Goal: Task Accomplishment & Management: Use online tool/utility

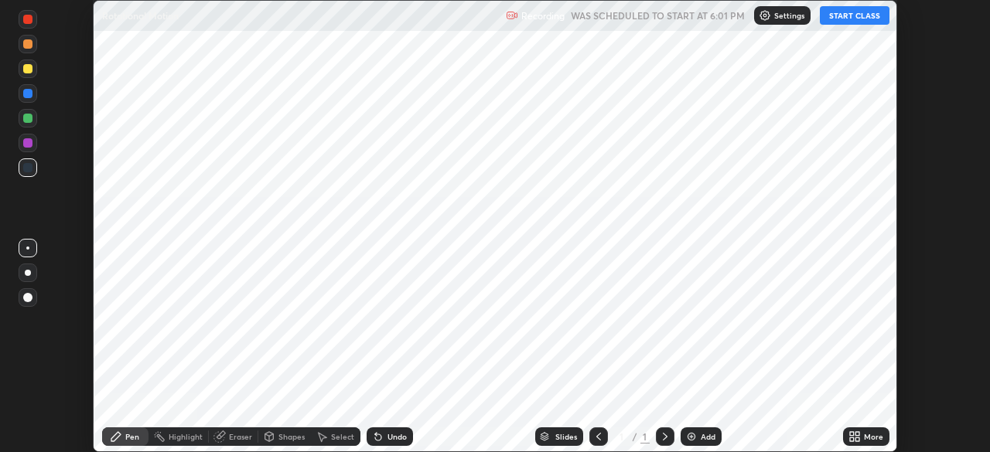
scroll to position [452, 989]
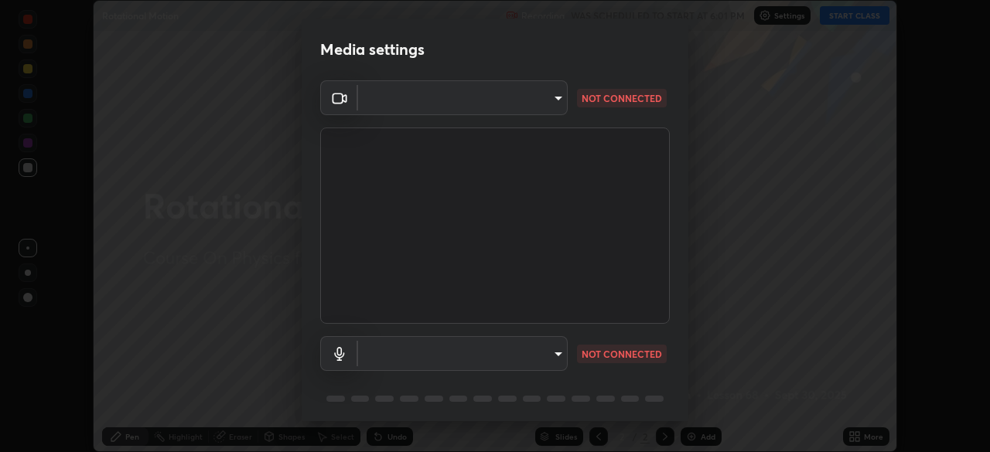
type input "fd1e0e9fb6796a04ad4a99ead98f311cbd7020853df89eb6f401102021a4f159"
click at [500, 348] on body "Erase all Rotational Motion Recording WAS SCHEDULED TO START AT 6:01 PM Setting…" at bounding box center [495, 226] width 990 height 452
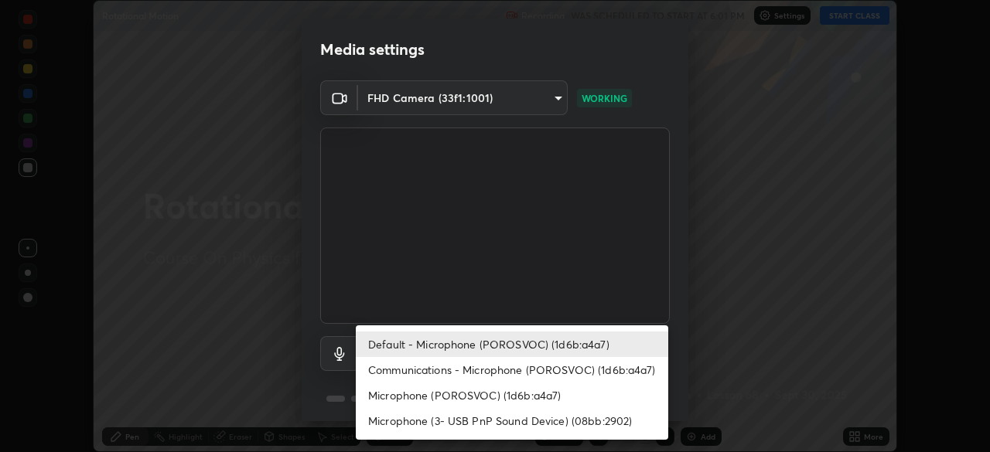
click at [427, 370] on li "Communications - Microphone (POROSVOC) (1d6b:a4a7)" at bounding box center [512, 370] width 312 height 26
type input "communications"
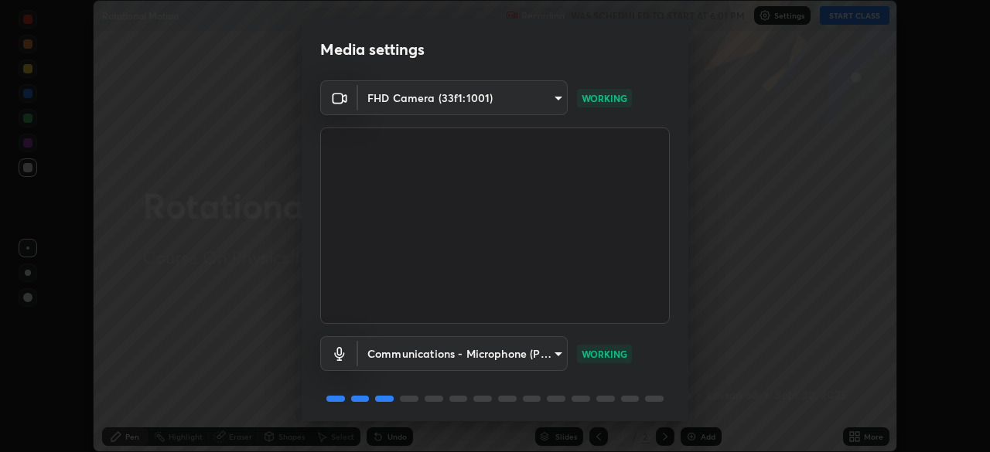
scroll to position [55, 0]
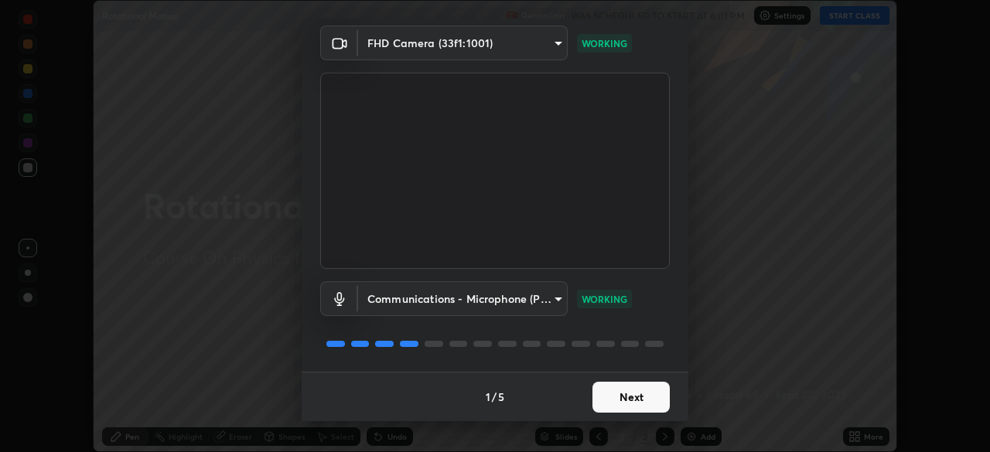
click at [644, 393] on button "Next" at bounding box center [630, 397] width 77 height 31
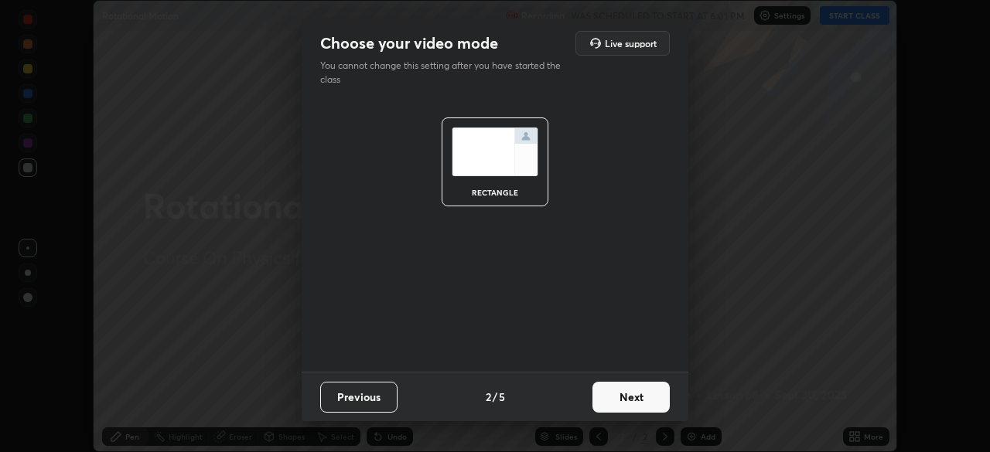
scroll to position [0, 0]
click at [643, 397] on button "Next" at bounding box center [630, 397] width 77 height 31
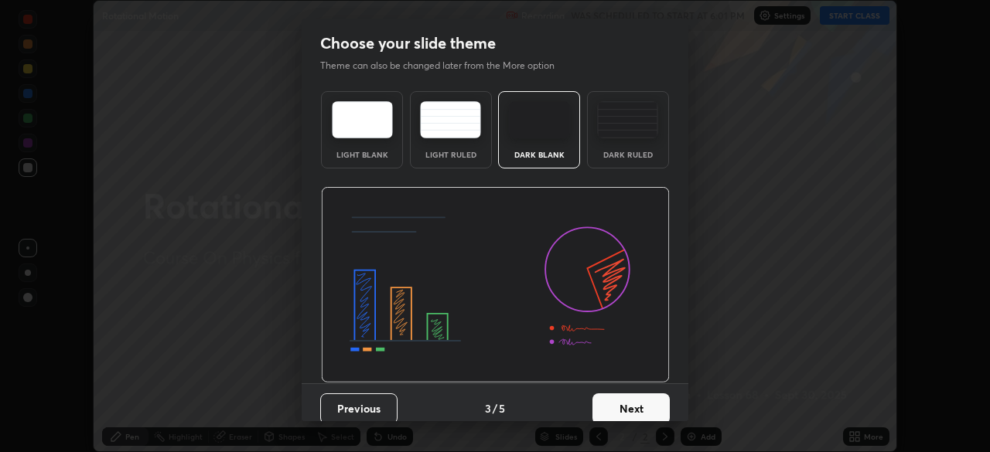
click at [643, 401] on button "Next" at bounding box center [630, 409] width 77 height 31
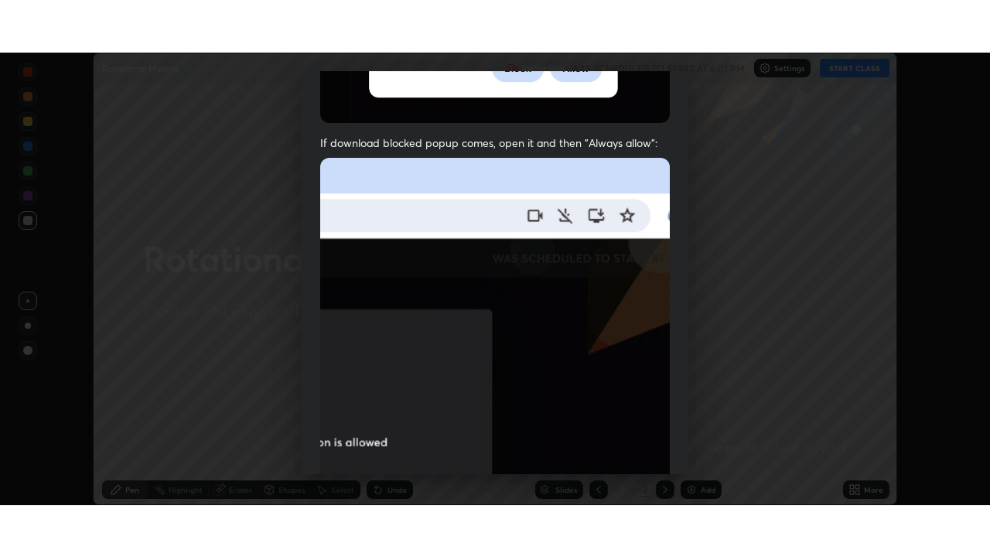
scroll to position [370, 0]
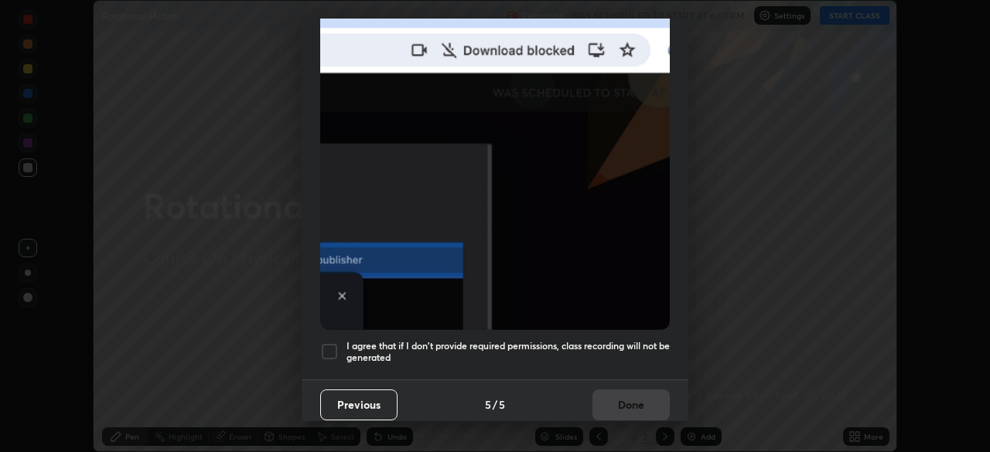
click at [631, 346] on h5 "I agree that if I don't provide required permissions, class recording will not …" at bounding box center [507, 352] width 323 height 24
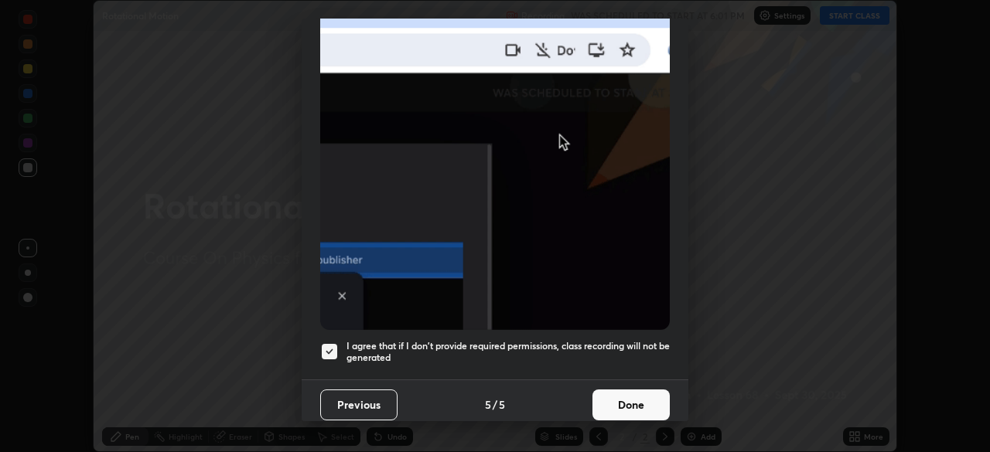
click at [643, 394] on button "Done" at bounding box center [630, 405] width 77 height 31
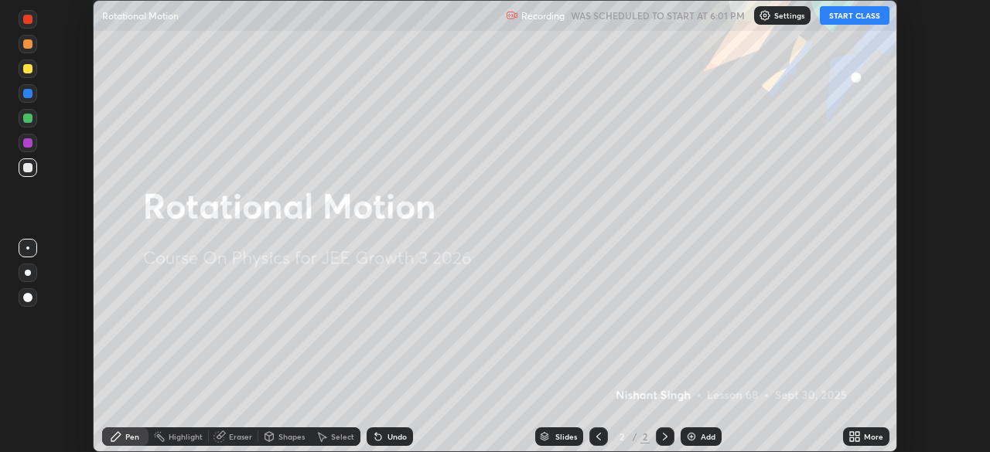
click at [846, 16] on button "START CLASS" at bounding box center [855, 15] width 70 height 19
click at [857, 439] on icon at bounding box center [857, 440] width 4 height 4
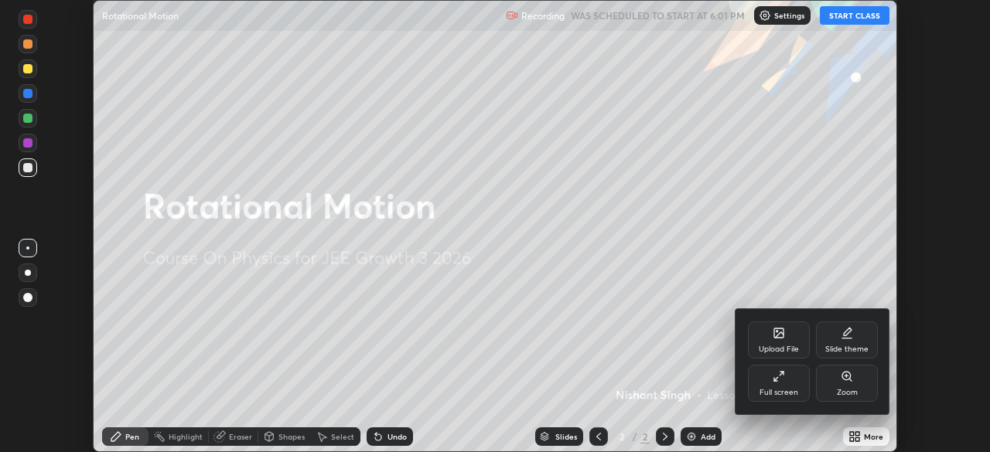
click at [783, 382] on icon at bounding box center [779, 376] width 12 height 12
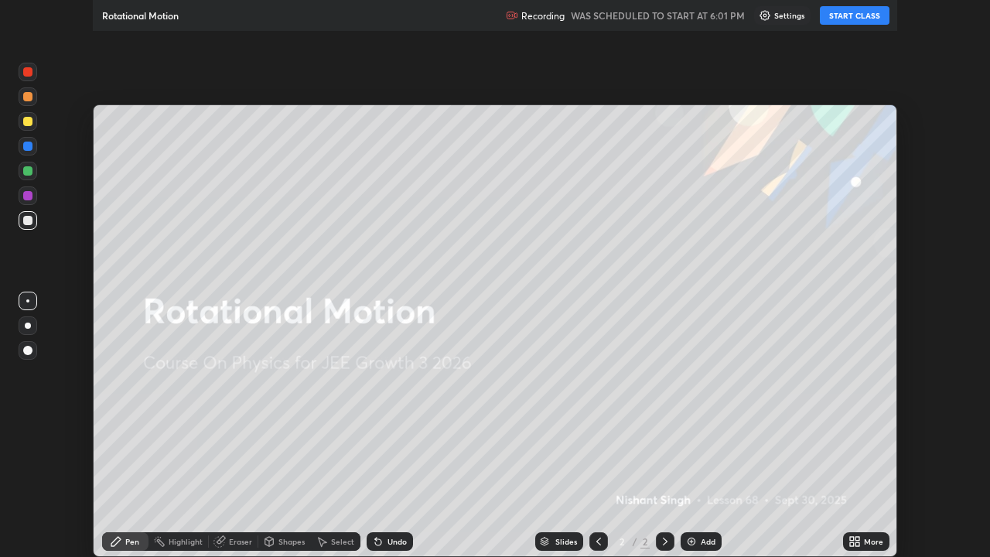
scroll to position [557, 990]
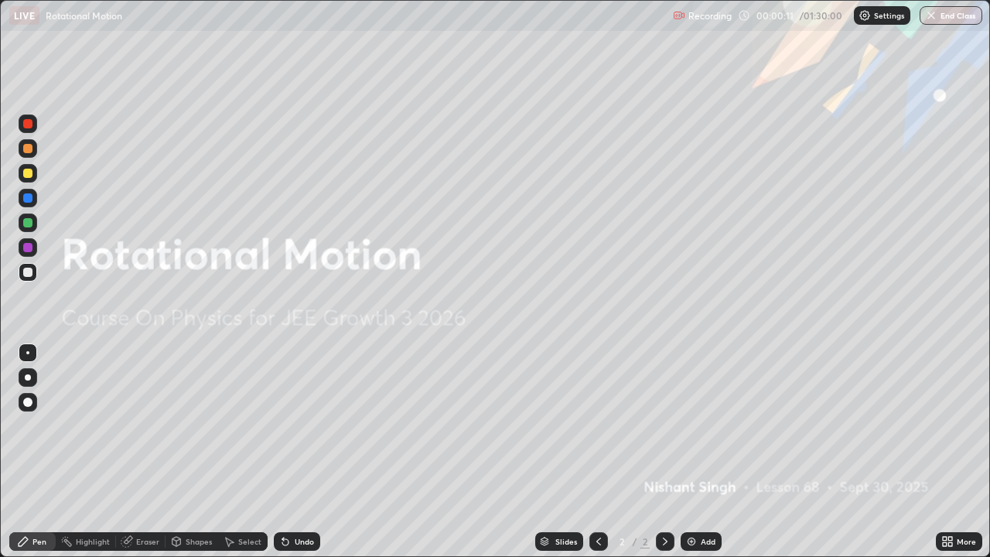
click at [697, 452] on div "Add" at bounding box center [701, 541] width 41 height 19
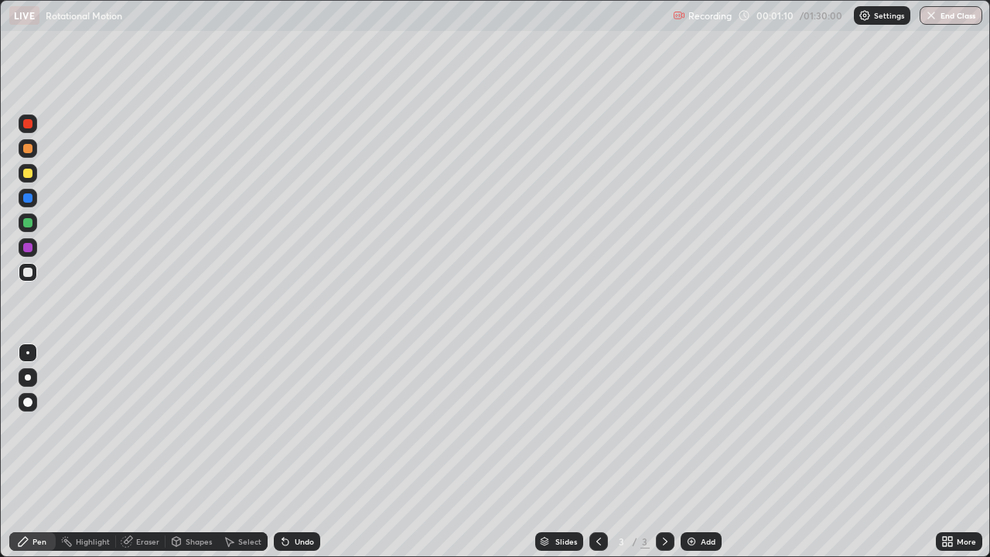
click at [29, 174] on div at bounding box center [27, 173] width 9 height 9
click at [142, 452] on div "Eraser" at bounding box center [147, 541] width 23 height 8
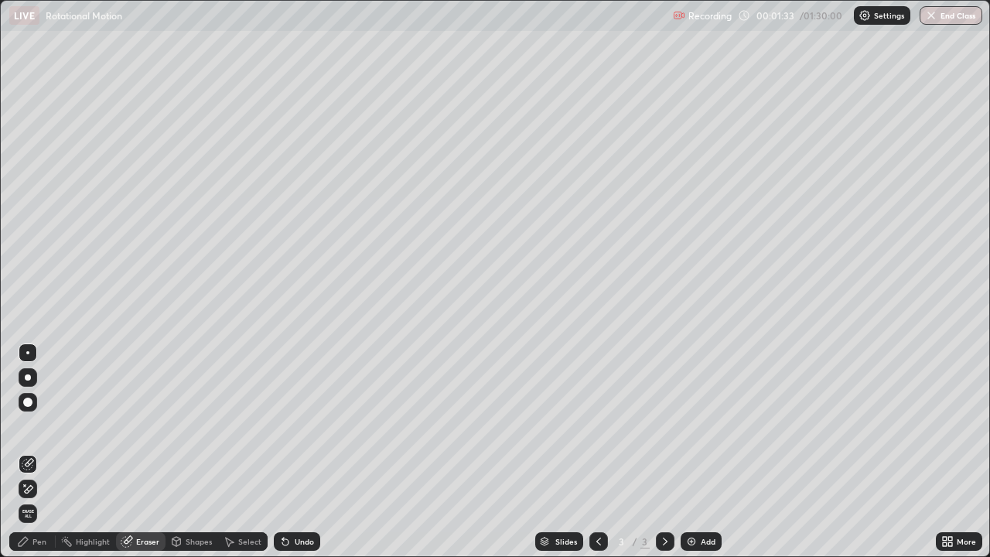
click at [34, 452] on div "Pen" at bounding box center [39, 541] width 14 height 8
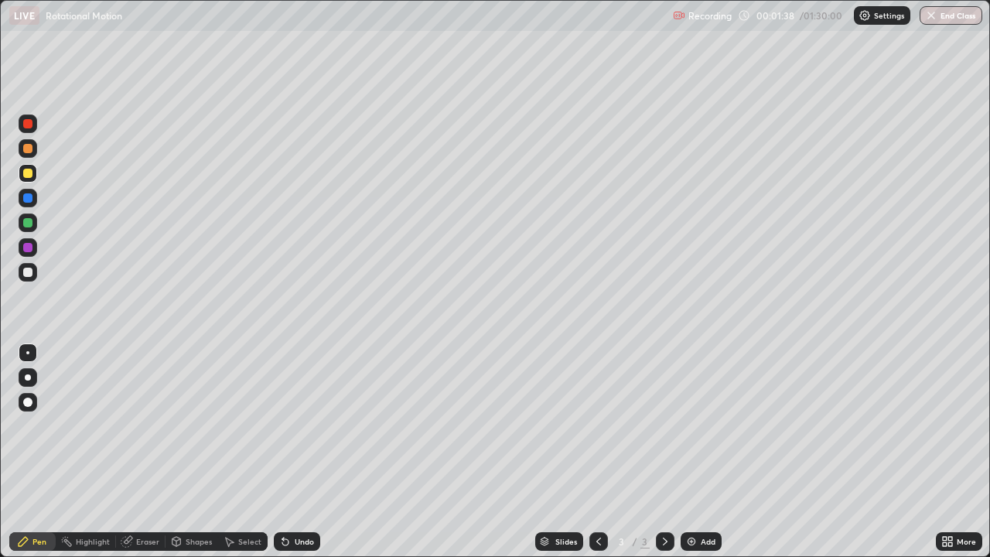
click at [295, 452] on div "Undo" at bounding box center [304, 541] width 19 height 8
click at [299, 452] on div "Undo" at bounding box center [304, 541] width 19 height 8
click at [29, 222] on div at bounding box center [27, 222] width 9 height 9
click at [29, 197] on div at bounding box center [27, 197] width 9 height 9
click at [29, 226] on div at bounding box center [27, 222] width 9 height 9
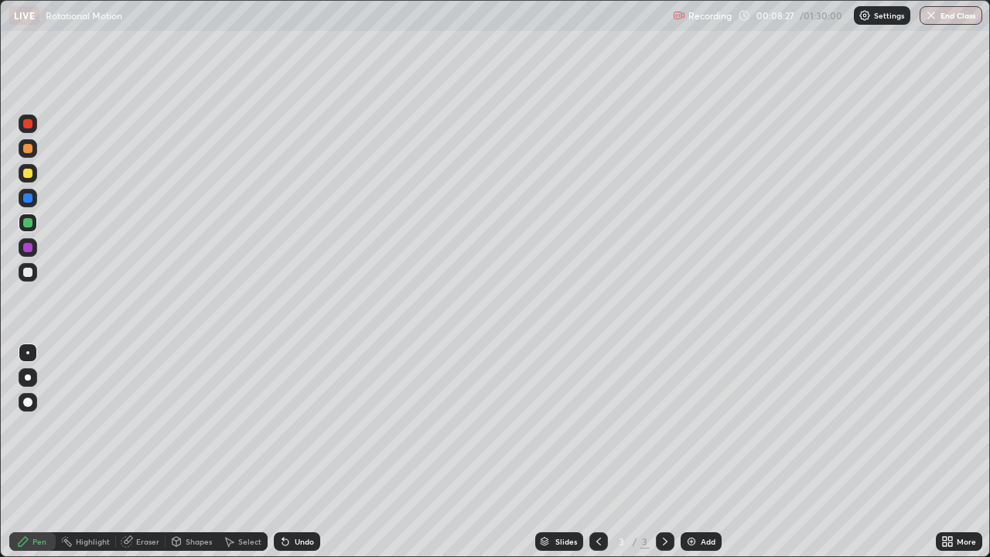
click at [26, 275] on div at bounding box center [27, 272] width 9 height 9
click at [35, 268] on div at bounding box center [28, 272] width 19 height 19
click at [663, 452] on icon at bounding box center [665, 541] width 12 height 12
click at [697, 452] on div "Add" at bounding box center [701, 541] width 41 height 19
click at [295, 452] on div "Undo" at bounding box center [304, 541] width 19 height 8
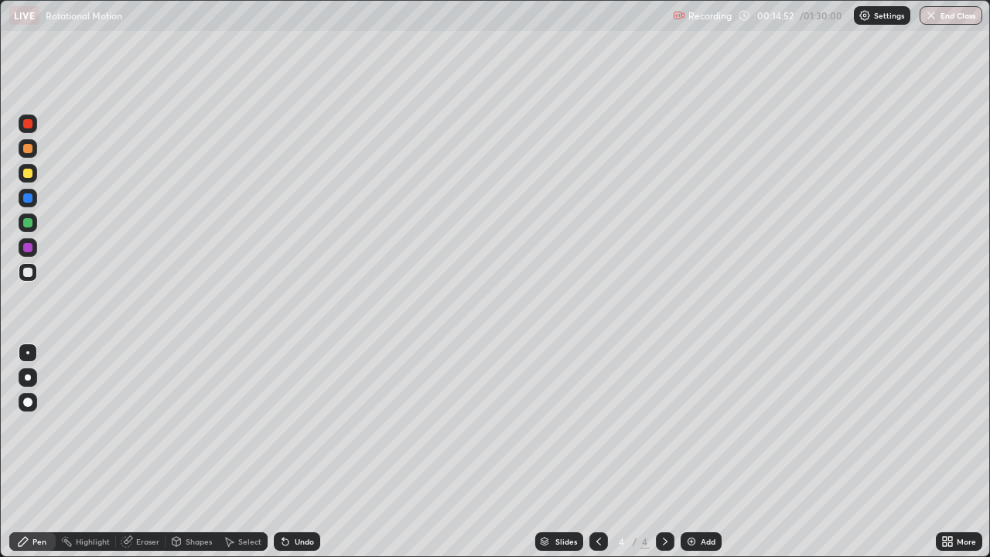
click at [26, 271] on div at bounding box center [27, 272] width 9 height 9
click at [29, 173] on div at bounding box center [27, 173] width 9 height 9
click at [24, 275] on div at bounding box center [27, 272] width 9 height 9
click at [663, 452] on icon at bounding box center [665, 541] width 12 height 12
click at [661, 452] on icon at bounding box center [665, 541] width 12 height 12
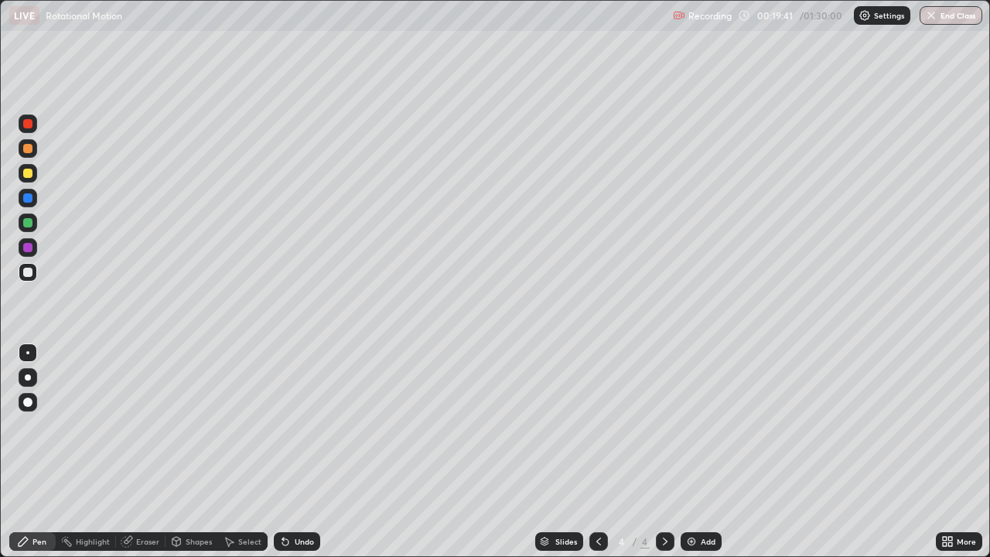
click at [705, 452] on div "Add" at bounding box center [708, 541] width 15 height 8
click at [30, 272] on div at bounding box center [27, 272] width 9 height 9
click at [28, 176] on div at bounding box center [27, 173] width 9 height 9
click at [27, 147] on div at bounding box center [27, 148] width 9 height 9
click at [29, 173] on div at bounding box center [27, 173] width 9 height 9
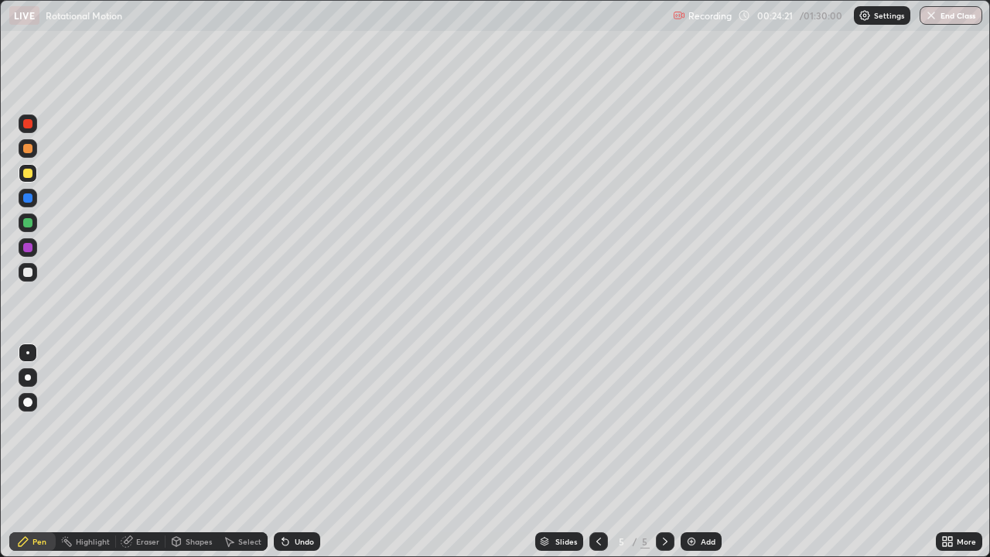
click at [32, 268] on div at bounding box center [28, 272] width 19 height 19
click at [31, 174] on div at bounding box center [27, 173] width 9 height 9
click at [31, 199] on div at bounding box center [27, 197] width 9 height 9
click at [300, 452] on div "Undo" at bounding box center [297, 541] width 46 height 19
click at [302, 452] on div "Undo" at bounding box center [294, 541] width 53 height 31
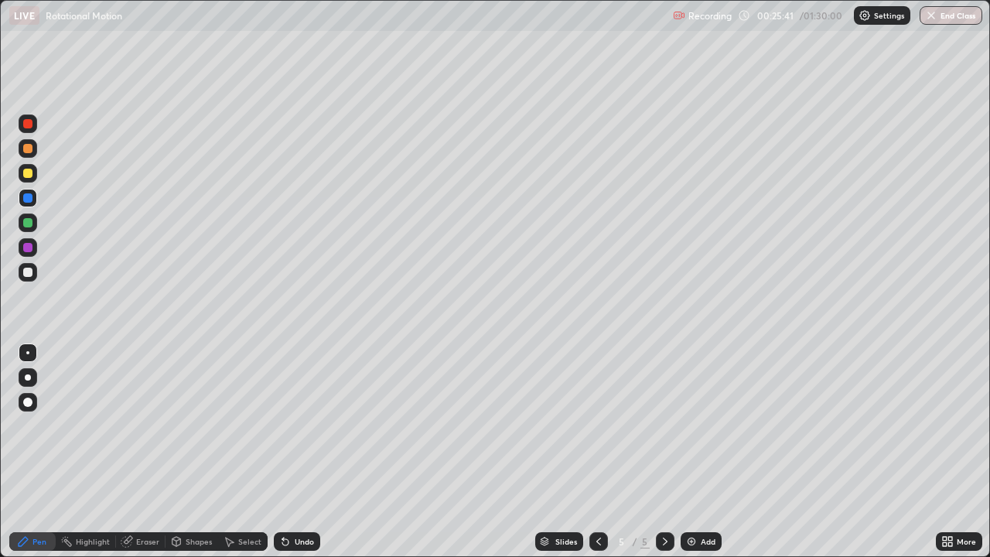
click at [295, 452] on div "Undo" at bounding box center [304, 541] width 19 height 8
click at [291, 452] on div "Undo" at bounding box center [297, 541] width 46 height 19
click at [292, 452] on div "Undo" at bounding box center [297, 541] width 46 height 19
click at [294, 452] on div "Undo" at bounding box center [297, 541] width 46 height 19
click at [296, 452] on div "Undo" at bounding box center [297, 541] width 46 height 19
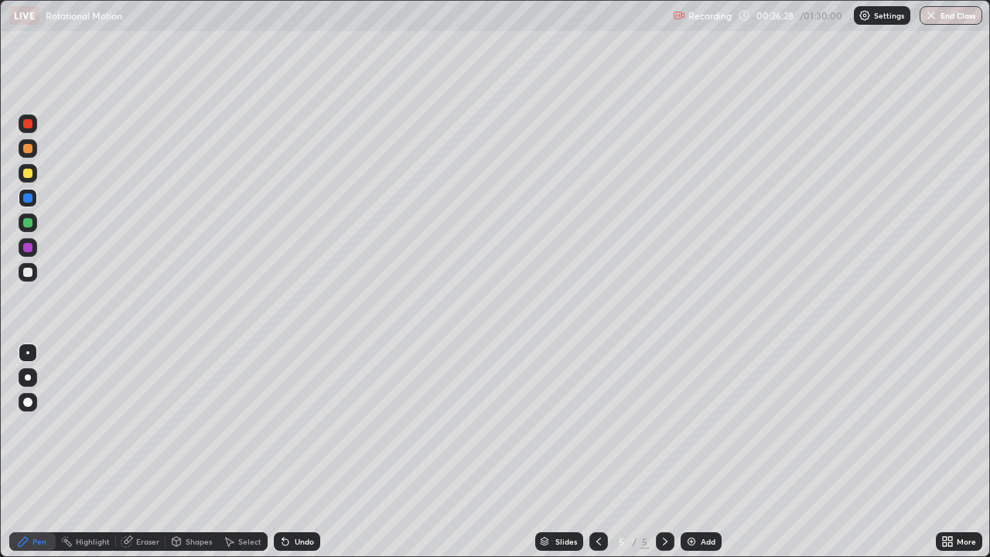
click at [304, 452] on div "Undo" at bounding box center [297, 541] width 46 height 19
click at [303, 452] on div "Undo" at bounding box center [297, 541] width 46 height 19
click at [304, 452] on div "Undo" at bounding box center [297, 541] width 46 height 19
click at [305, 452] on div "Undo" at bounding box center [297, 541] width 46 height 19
click at [26, 271] on div at bounding box center [27, 272] width 9 height 9
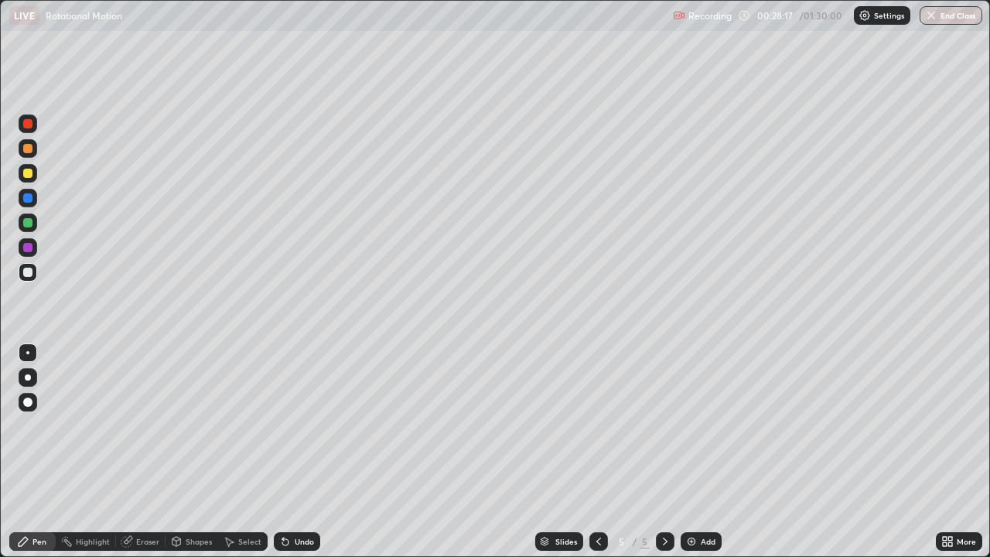
click at [663, 452] on icon at bounding box center [665, 541] width 12 height 12
click at [691, 452] on img at bounding box center [691, 541] width 12 height 12
click at [299, 452] on div "Undo" at bounding box center [304, 541] width 19 height 8
click at [290, 452] on div "Undo" at bounding box center [297, 541] width 46 height 19
click at [292, 452] on div "Undo" at bounding box center [297, 541] width 46 height 19
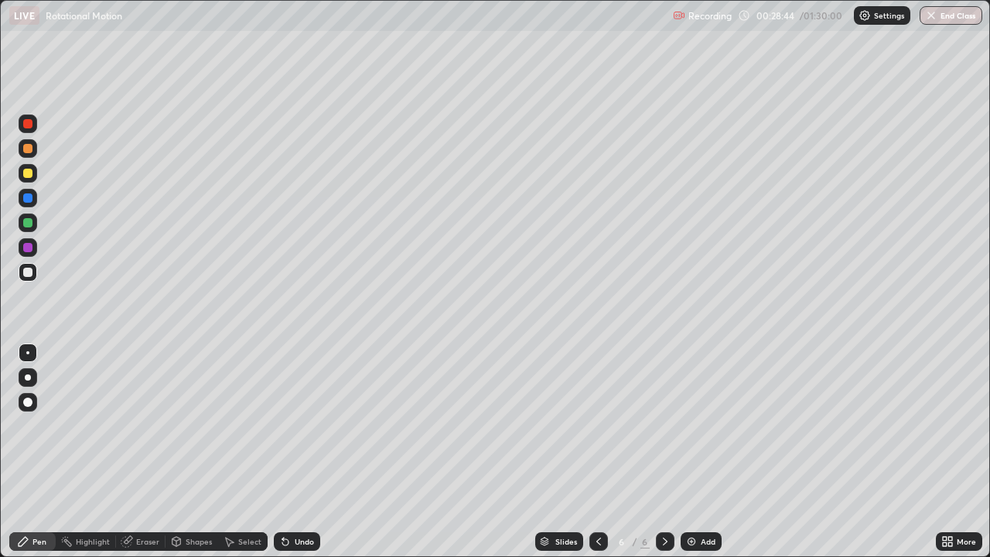
click at [29, 201] on div at bounding box center [27, 197] width 9 height 9
click at [27, 149] on div at bounding box center [27, 148] width 9 height 9
click at [28, 273] on div at bounding box center [27, 272] width 9 height 9
click at [288, 452] on div "Undo" at bounding box center [297, 541] width 46 height 19
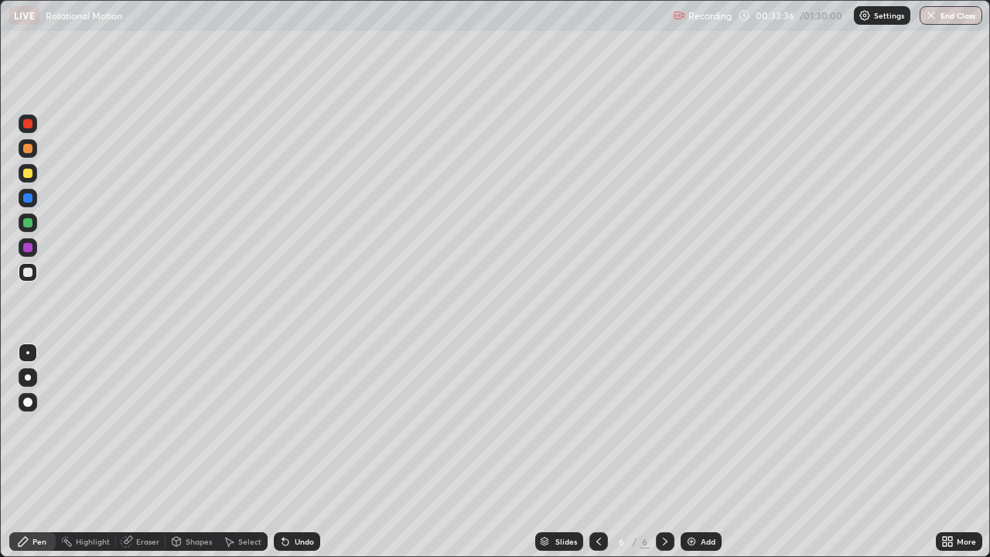
click at [289, 452] on div "Undo" at bounding box center [297, 541] width 46 height 19
click at [29, 200] on div at bounding box center [27, 197] width 9 height 9
click at [26, 174] on div at bounding box center [27, 173] width 9 height 9
click at [23, 273] on div at bounding box center [27, 272] width 9 height 9
click at [21, 198] on div at bounding box center [28, 198] width 19 height 19
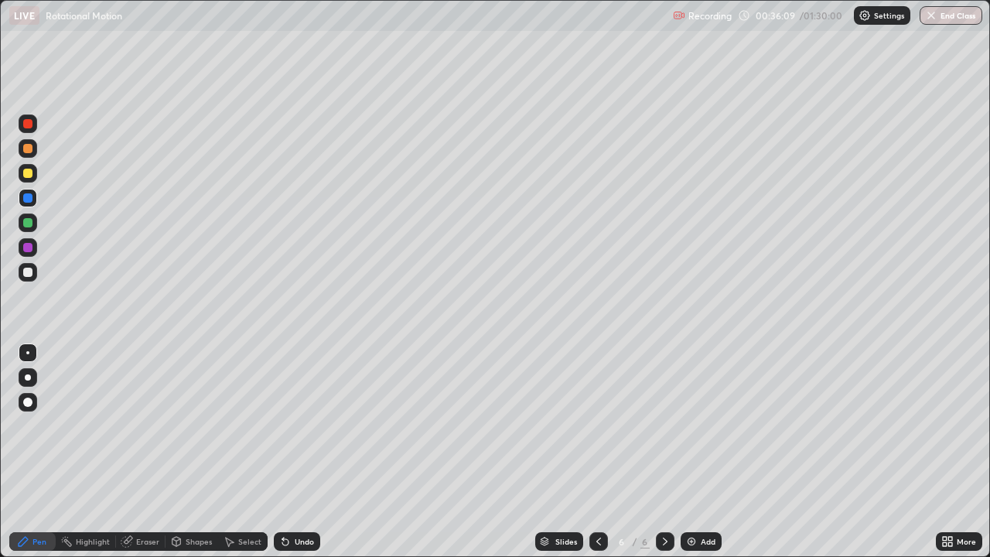
click at [302, 452] on div "Undo" at bounding box center [297, 541] width 46 height 19
click at [29, 273] on div at bounding box center [27, 272] width 9 height 9
click at [663, 452] on icon at bounding box center [665, 541] width 12 height 12
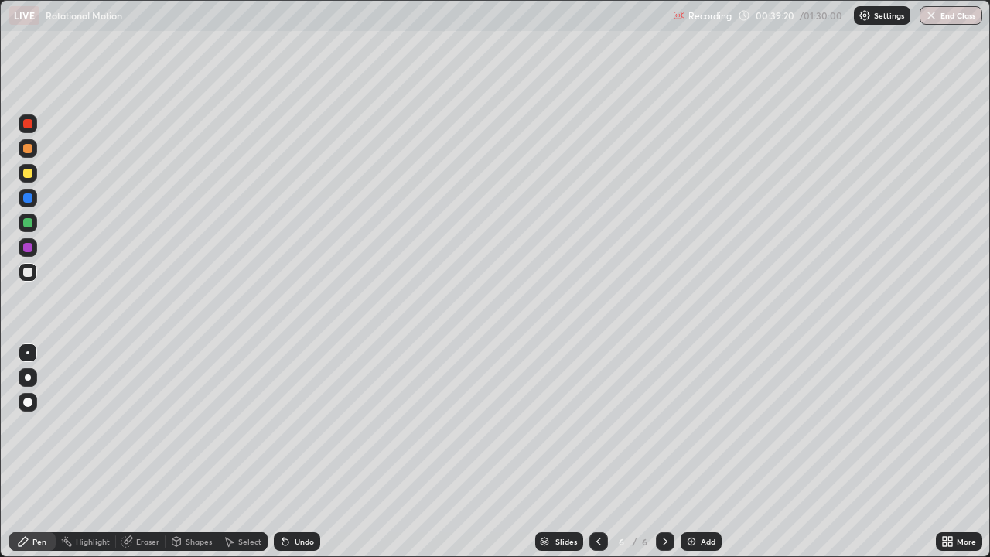
click at [692, 452] on img at bounding box center [691, 541] width 12 height 12
click at [30, 196] on div at bounding box center [27, 197] width 9 height 9
click at [24, 173] on div at bounding box center [27, 173] width 9 height 9
click at [28, 271] on div at bounding box center [27, 272] width 9 height 9
click at [298, 452] on div "Undo" at bounding box center [304, 541] width 19 height 8
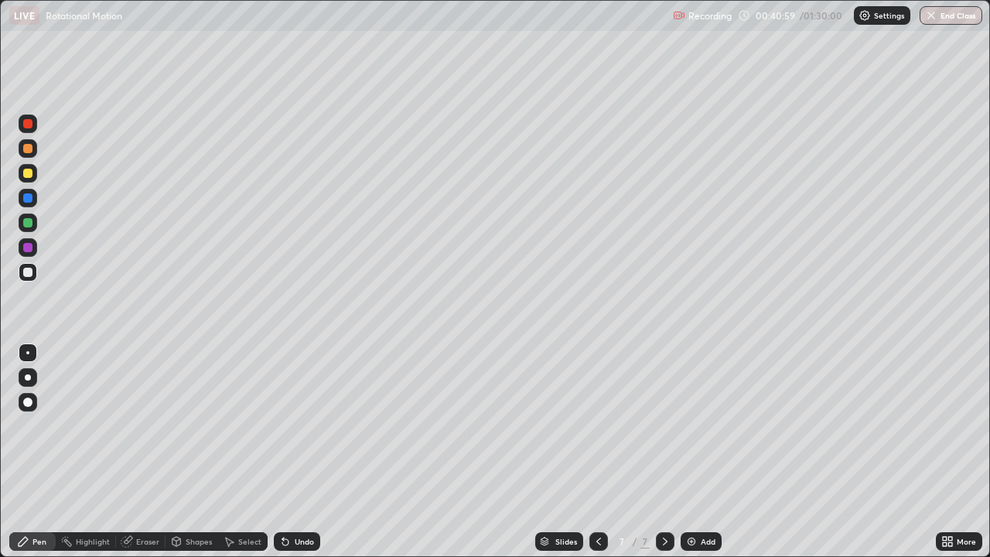
click at [295, 452] on div "Undo" at bounding box center [304, 541] width 19 height 8
click at [26, 173] on div at bounding box center [27, 173] width 9 height 9
click at [26, 225] on div at bounding box center [27, 222] width 9 height 9
click at [22, 271] on div at bounding box center [28, 272] width 19 height 19
click at [26, 272] on div at bounding box center [27, 272] width 9 height 9
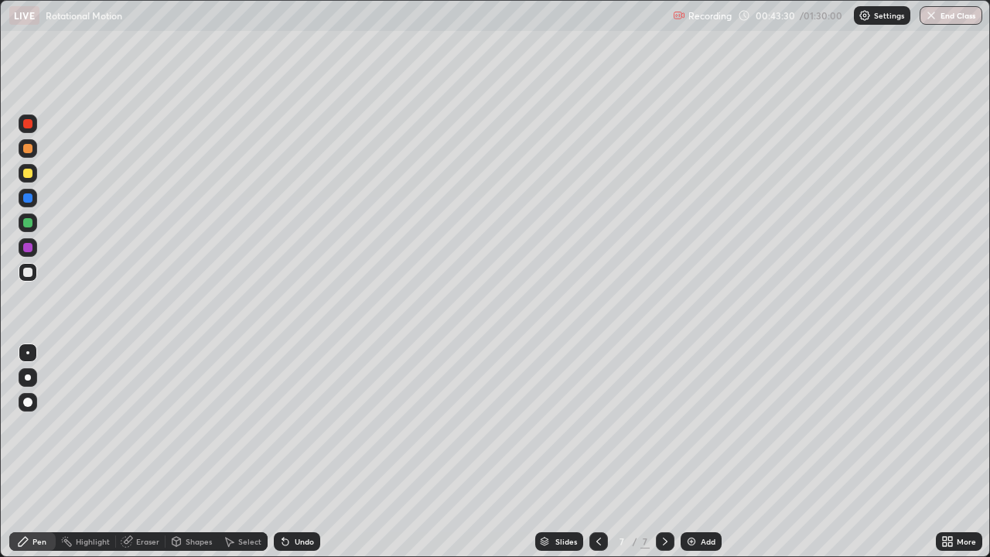
click at [32, 273] on div at bounding box center [27, 272] width 9 height 9
click at [697, 452] on div "Add" at bounding box center [701, 541] width 41 height 19
click at [29, 197] on div at bounding box center [27, 197] width 9 height 9
click at [300, 452] on div "Undo" at bounding box center [304, 541] width 19 height 8
click at [28, 174] on div at bounding box center [27, 173] width 9 height 9
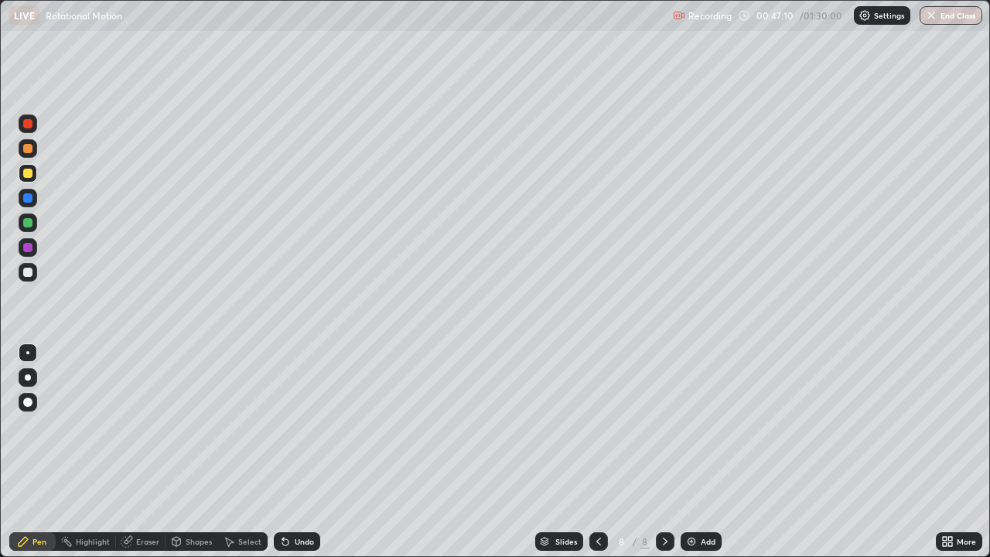
click at [29, 272] on div at bounding box center [27, 272] width 9 height 9
click at [299, 452] on div "Undo" at bounding box center [304, 541] width 19 height 8
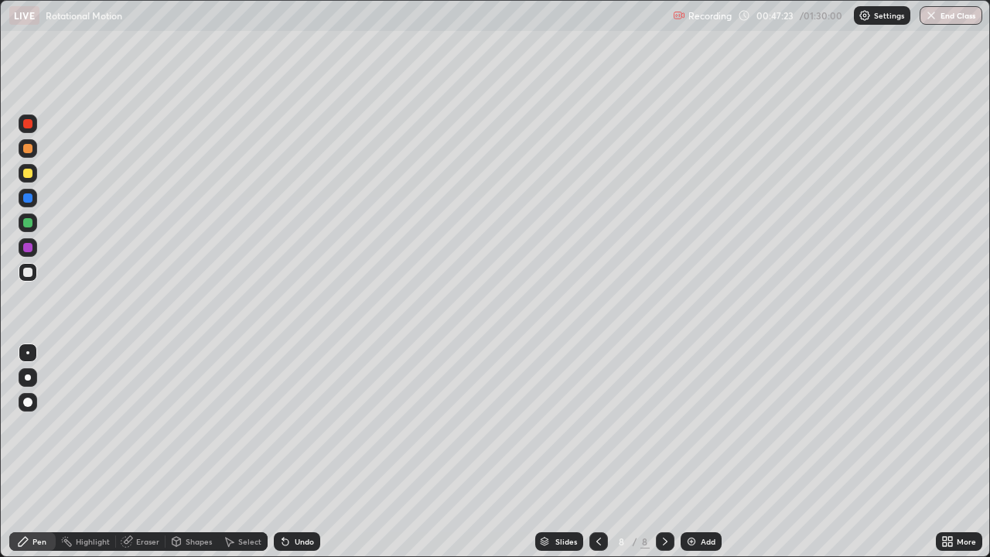
click at [299, 452] on div "Undo" at bounding box center [304, 541] width 19 height 8
click at [25, 194] on div at bounding box center [27, 197] width 9 height 9
click at [26, 172] on div at bounding box center [27, 173] width 9 height 9
click at [29, 222] on div at bounding box center [27, 222] width 9 height 9
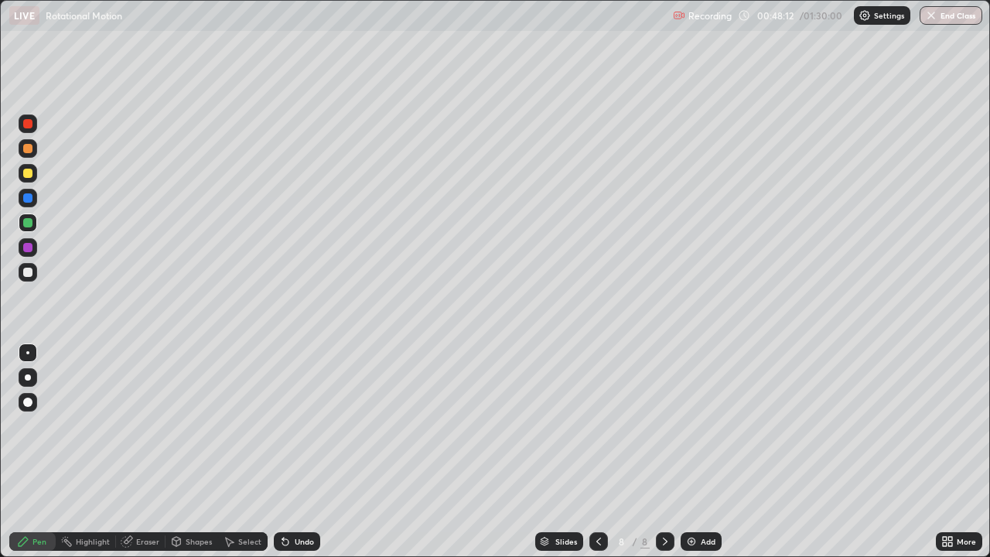
click at [25, 271] on div at bounding box center [27, 272] width 9 height 9
click at [32, 264] on div at bounding box center [28, 272] width 19 height 19
click at [700, 452] on div "Add" at bounding box center [701, 541] width 41 height 19
click at [295, 452] on div "Undo" at bounding box center [304, 541] width 19 height 8
click at [26, 174] on div at bounding box center [27, 173] width 9 height 9
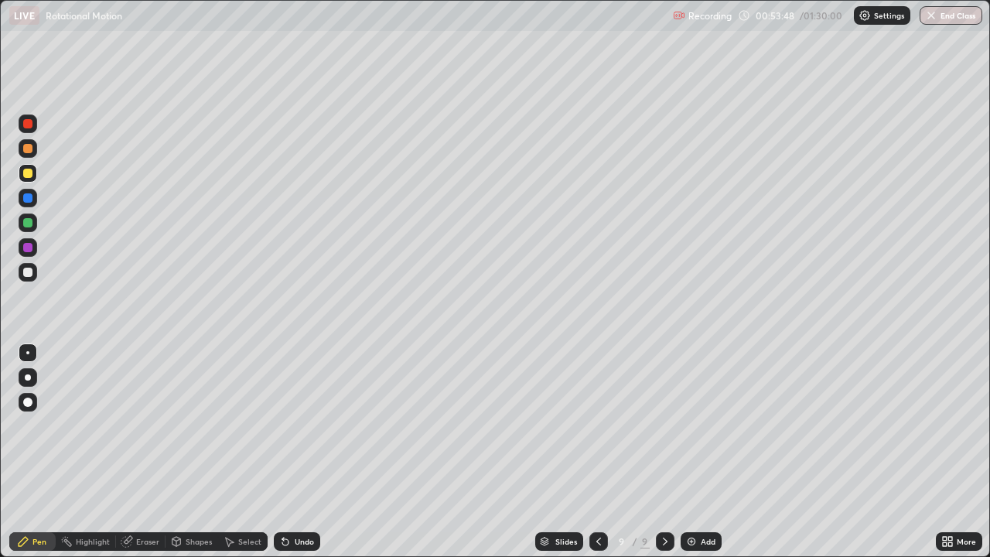
click at [28, 276] on div at bounding box center [27, 272] width 9 height 9
click at [663, 452] on icon at bounding box center [665, 541] width 5 height 8
click at [696, 452] on img at bounding box center [691, 541] width 12 height 12
click at [31, 202] on div at bounding box center [28, 198] width 19 height 19
click at [27, 223] on div at bounding box center [27, 222] width 9 height 9
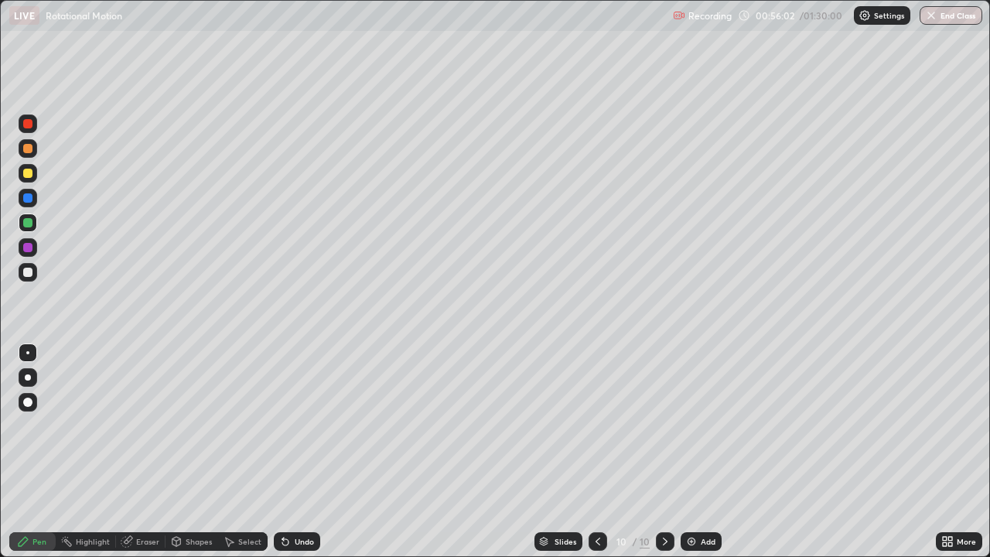
click at [30, 149] on div at bounding box center [27, 148] width 9 height 9
click at [32, 196] on div at bounding box center [27, 197] width 9 height 9
click at [29, 150] on div at bounding box center [27, 148] width 9 height 9
click at [31, 125] on div at bounding box center [27, 123] width 9 height 9
click at [27, 222] on div at bounding box center [27, 222] width 9 height 9
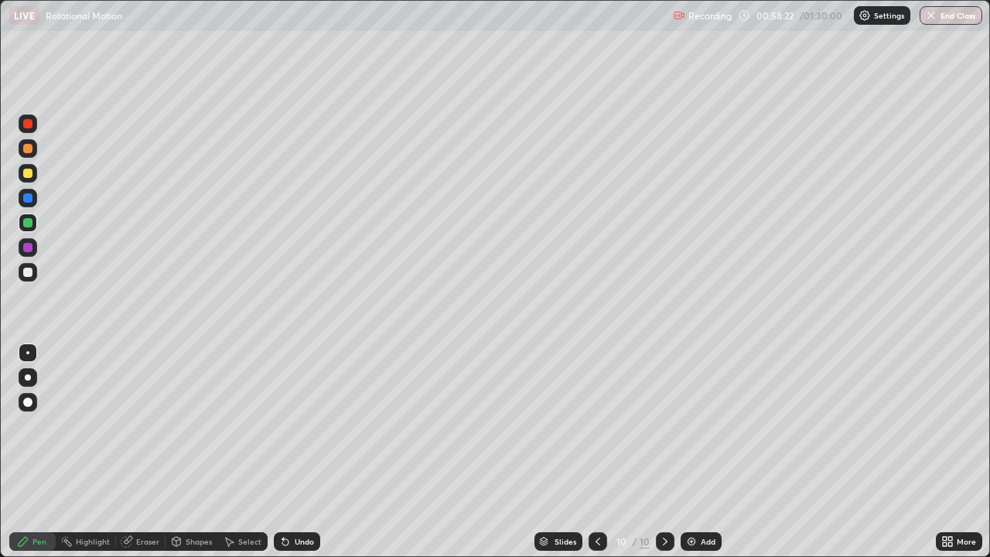
click at [30, 174] on div at bounding box center [27, 173] width 9 height 9
click at [29, 274] on div at bounding box center [27, 272] width 9 height 9
click at [663, 452] on icon at bounding box center [665, 541] width 12 height 12
click at [701, 452] on div "Add" at bounding box center [708, 541] width 15 height 8
click at [27, 148] on div at bounding box center [27, 148] width 9 height 9
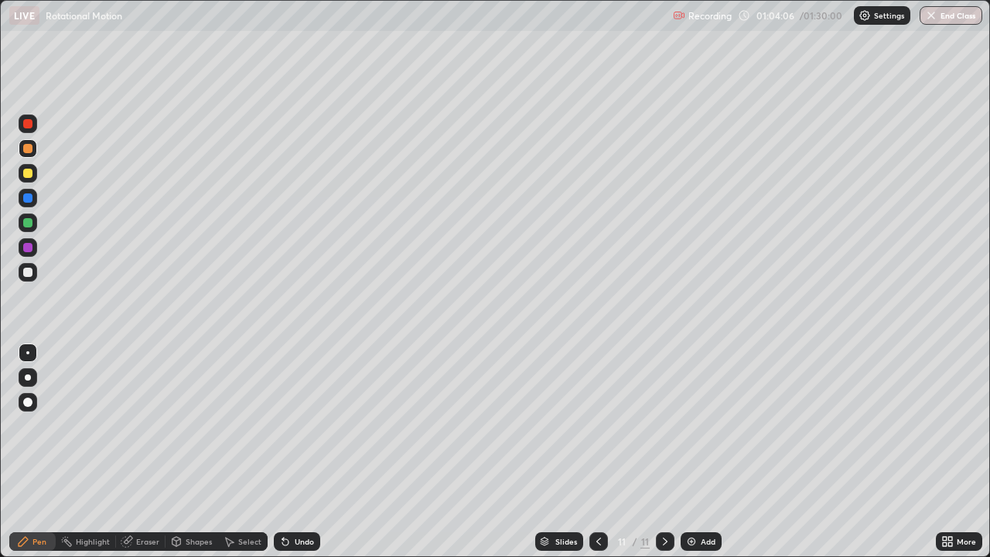
click at [25, 271] on div at bounding box center [27, 272] width 9 height 9
click at [298, 452] on div "Undo" at bounding box center [304, 541] width 19 height 8
click at [291, 452] on div "Undo" at bounding box center [297, 541] width 46 height 19
click at [290, 452] on div "Undo" at bounding box center [297, 541] width 46 height 19
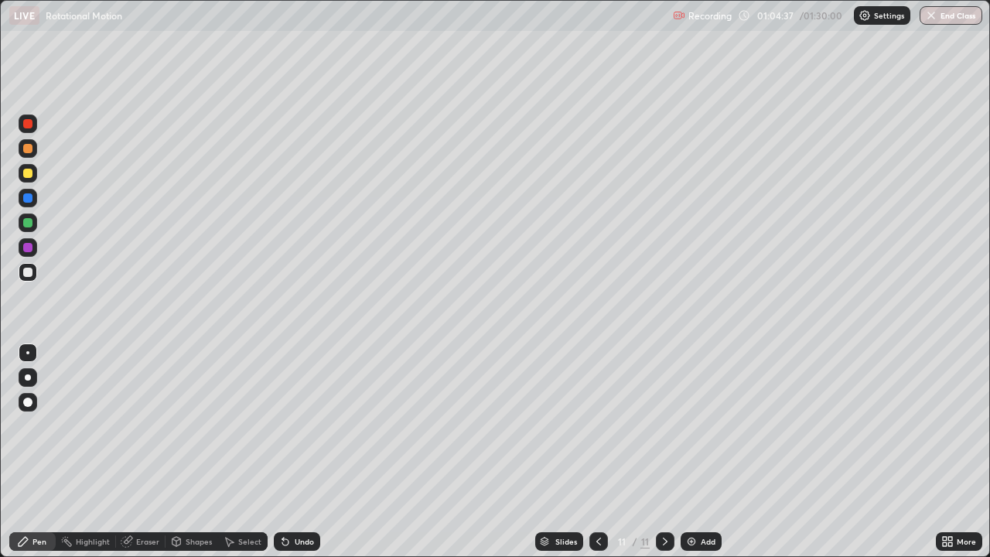
click at [281, 452] on icon at bounding box center [285, 541] width 12 height 12
click at [29, 197] on div at bounding box center [27, 197] width 9 height 9
click at [290, 452] on div "Undo" at bounding box center [297, 541] width 46 height 19
click at [29, 222] on div at bounding box center [27, 222] width 9 height 9
click at [27, 121] on div at bounding box center [27, 123] width 9 height 9
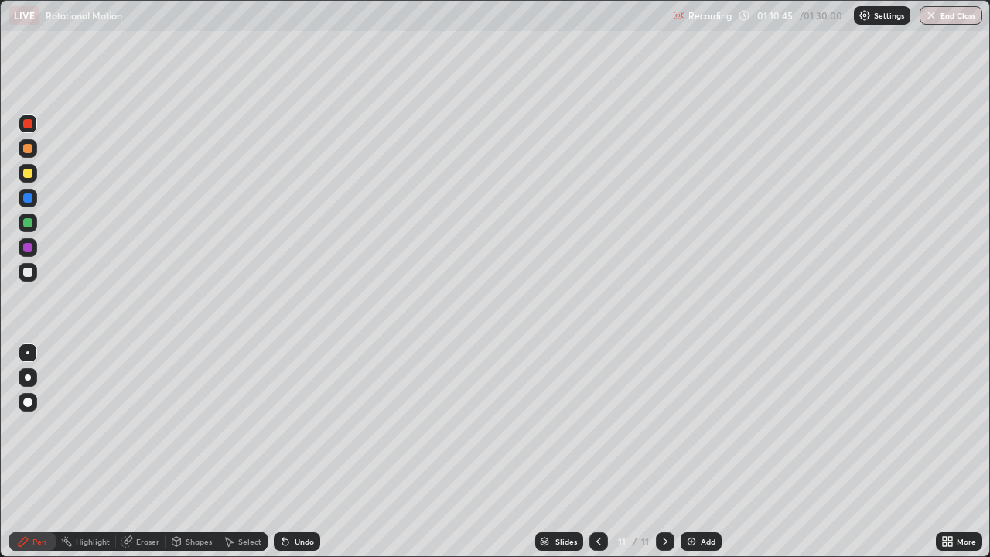
click at [666, 452] on icon at bounding box center [665, 541] width 12 height 12
click at [695, 452] on img at bounding box center [691, 541] width 12 height 12
click at [30, 275] on div at bounding box center [27, 272] width 9 height 9
click at [29, 176] on div at bounding box center [27, 173] width 9 height 9
click at [26, 125] on div at bounding box center [27, 123] width 9 height 9
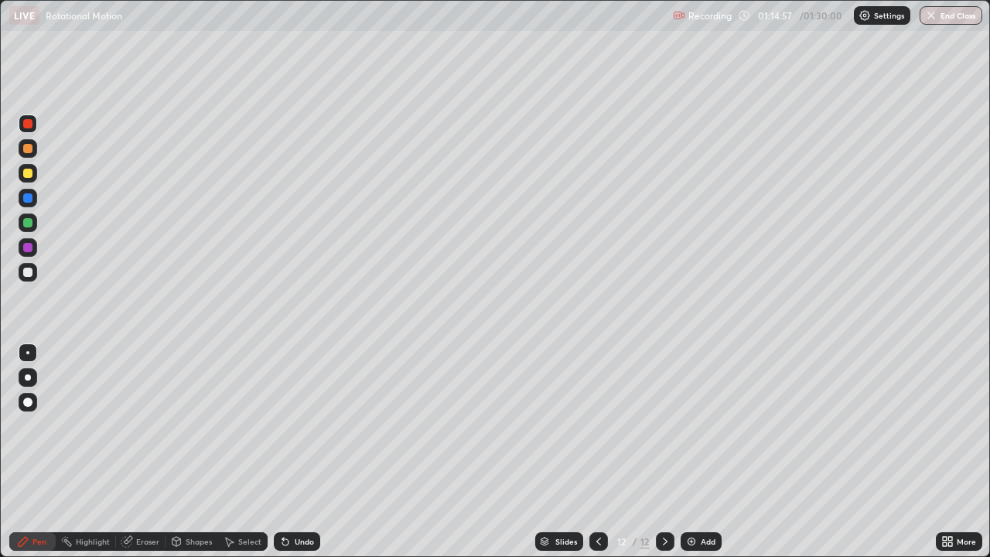
click at [28, 200] on div at bounding box center [27, 197] width 9 height 9
click at [28, 126] on div at bounding box center [27, 123] width 9 height 9
click at [298, 452] on div "Undo" at bounding box center [297, 541] width 46 height 19
click at [297, 452] on div "Undo" at bounding box center [304, 541] width 19 height 8
click at [29, 272] on div at bounding box center [27, 272] width 9 height 9
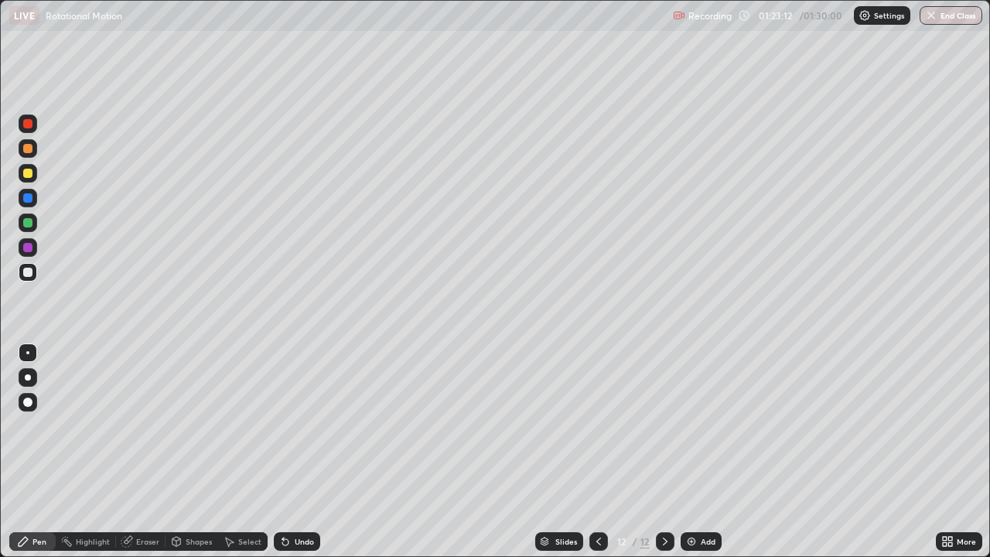
click at [663, 452] on icon at bounding box center [665, 541] width 12 height 12
click at [701, 452] on div "Add" at bounding box center [708, 541] width 15 height 8
click at [29, 173] on div at bounding box center [27, 173] width 9 height 9
click at [29, 150] on div at bounding box center [27, 148] width 9 height 9
click at [24, 172] on div at bounding box center [27, 173] width 9 height 9
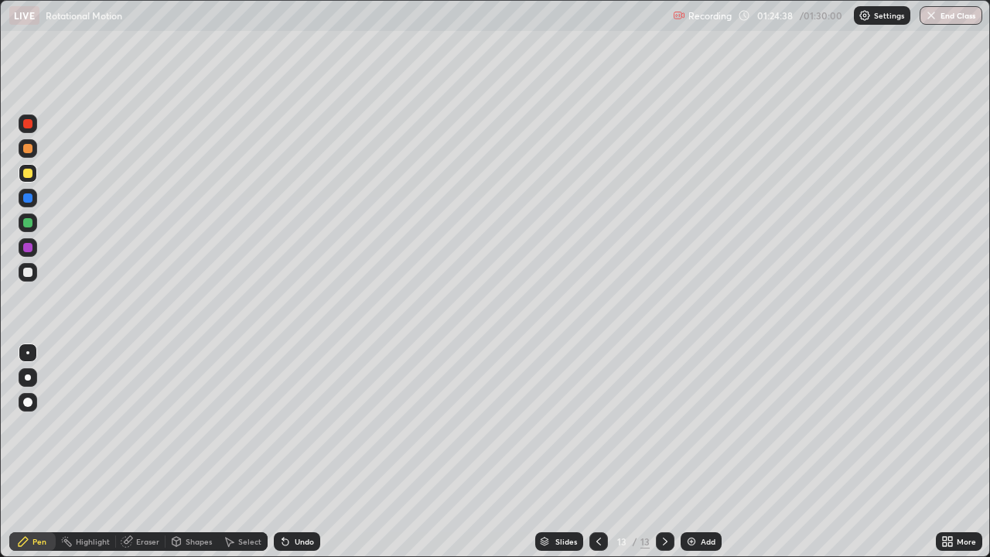
click at [27, 127] on div at bounding box center [27, 123] width 9 height 9
click at [30, 172] on div at bounding box center [27, 173] width 9 height 9
click at [941, 15] on button "End Class" at bounding box center [951, 15] width 61 height 19
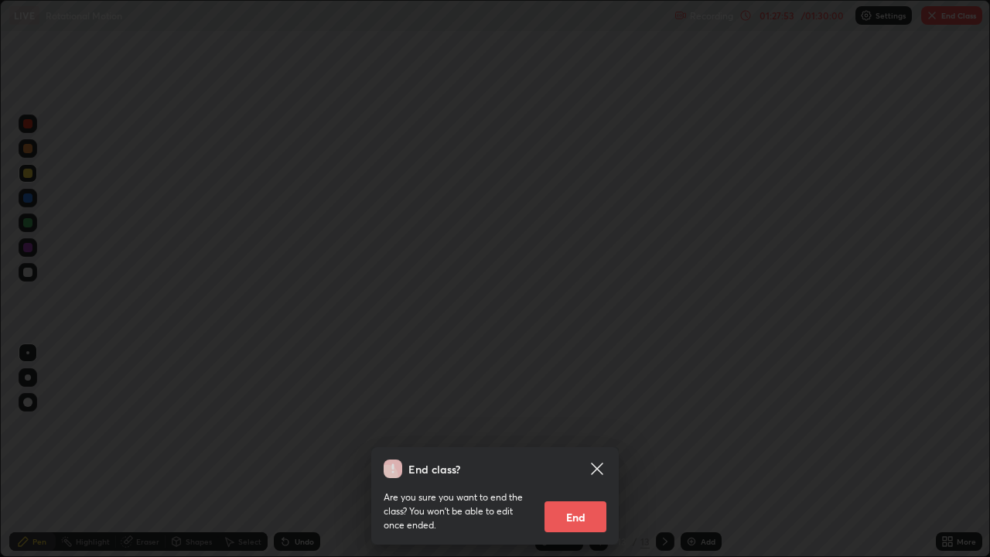
click at [580, 452] on button "End" at bounding box center [575, 516] width 62 height 31
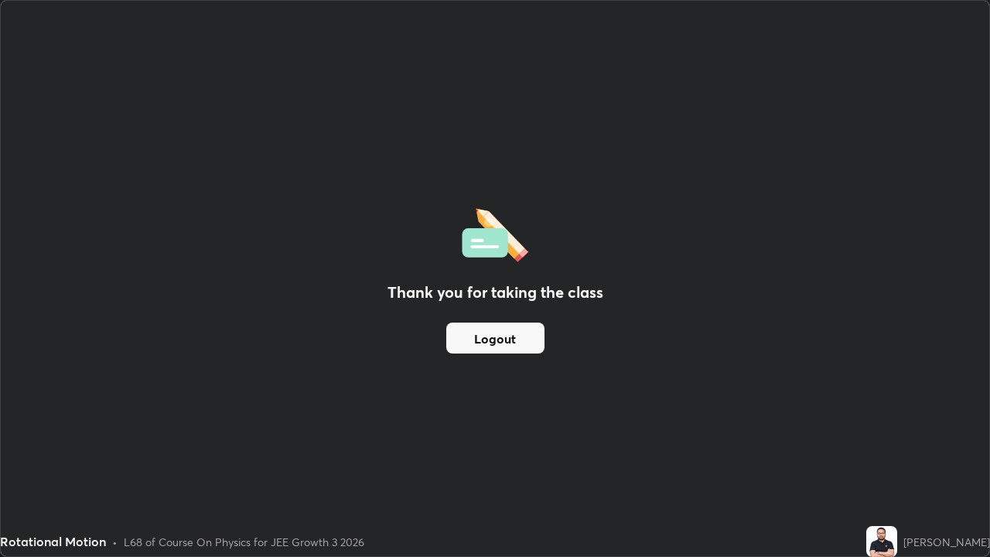
click at [481, 336] on button "Logout" at bounding box center [495, 337] width 98 height 31
click at [513, 336] on button "Logout" at bounding box center [495, 337] width 98 height 31
